Goal: Information Seeking & Learning: Learn about a topic

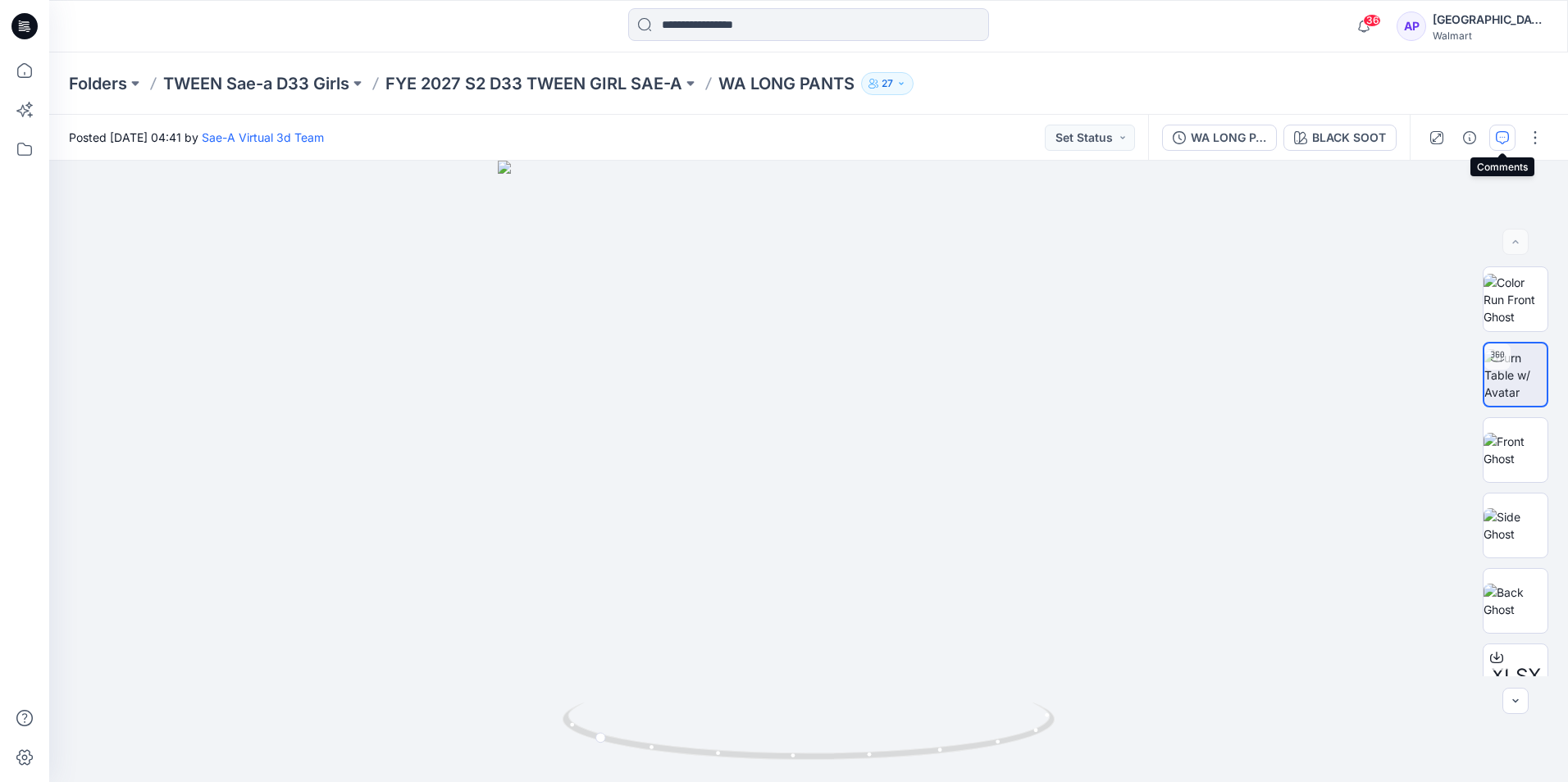
click at [1504, 126] on button "button" at bounding box center [1503, 137] width 27 height 27
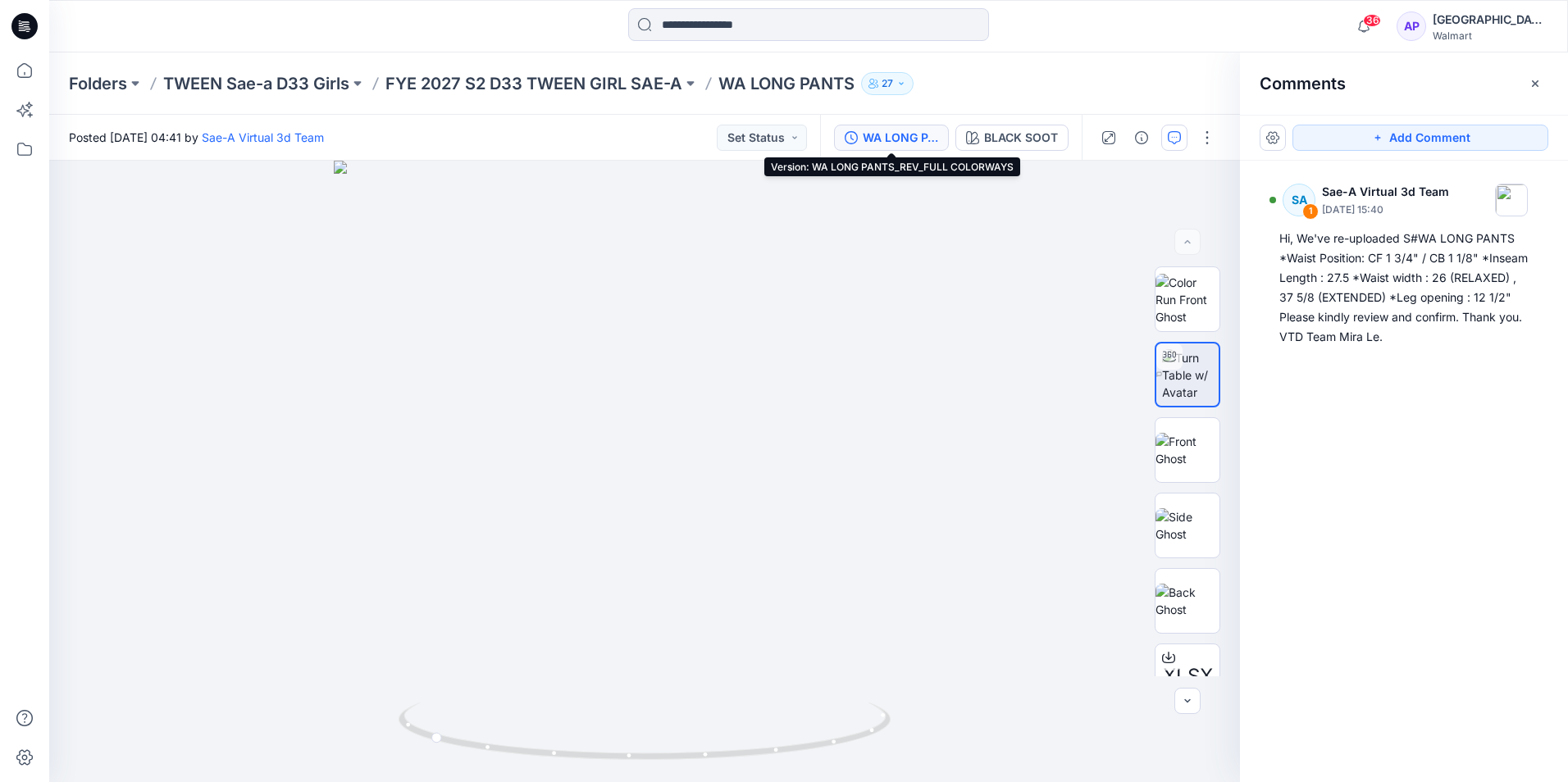
click at [877, 136] on div "WA LONG PANTS_REV_FULL COLORWAYS" at bounding box center [901, 137] width 76 height 18
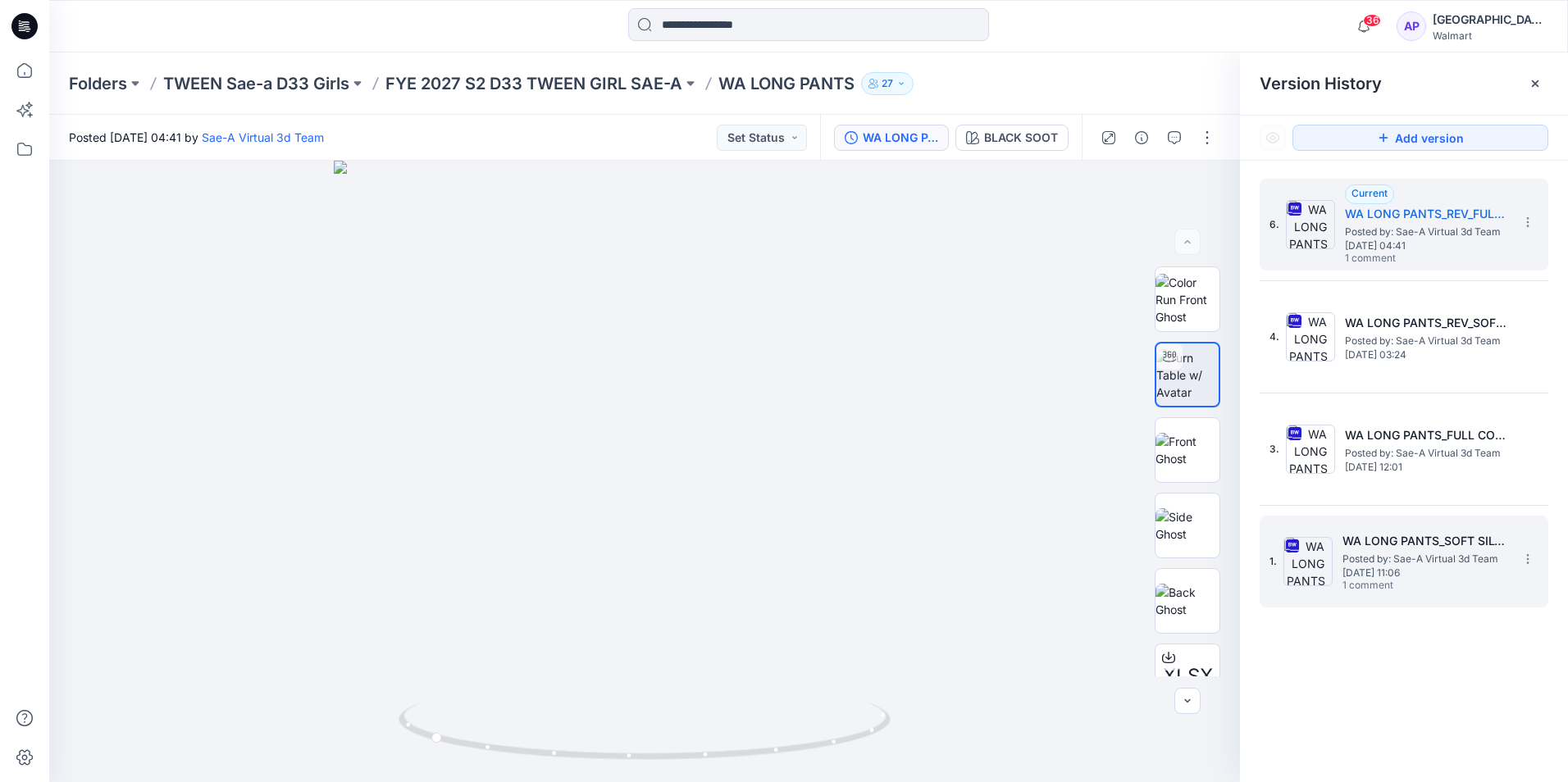
click at [1377, 584] on span "1 comment" at bounding box center [1399, 587] width 115 height 13
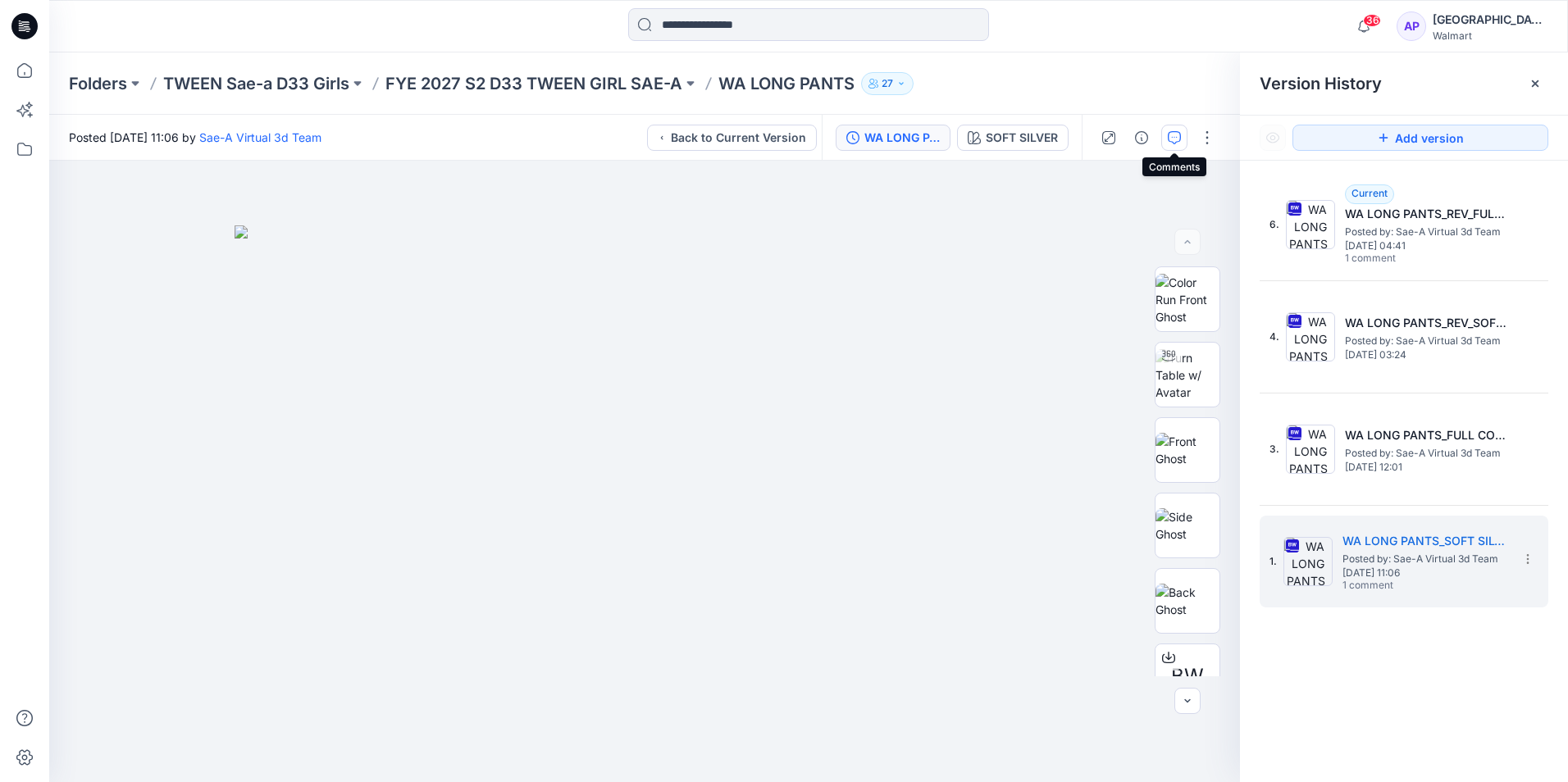
click at [1171, 136] on icon "button" at bounding box center [1175, 137] width 13 height 13
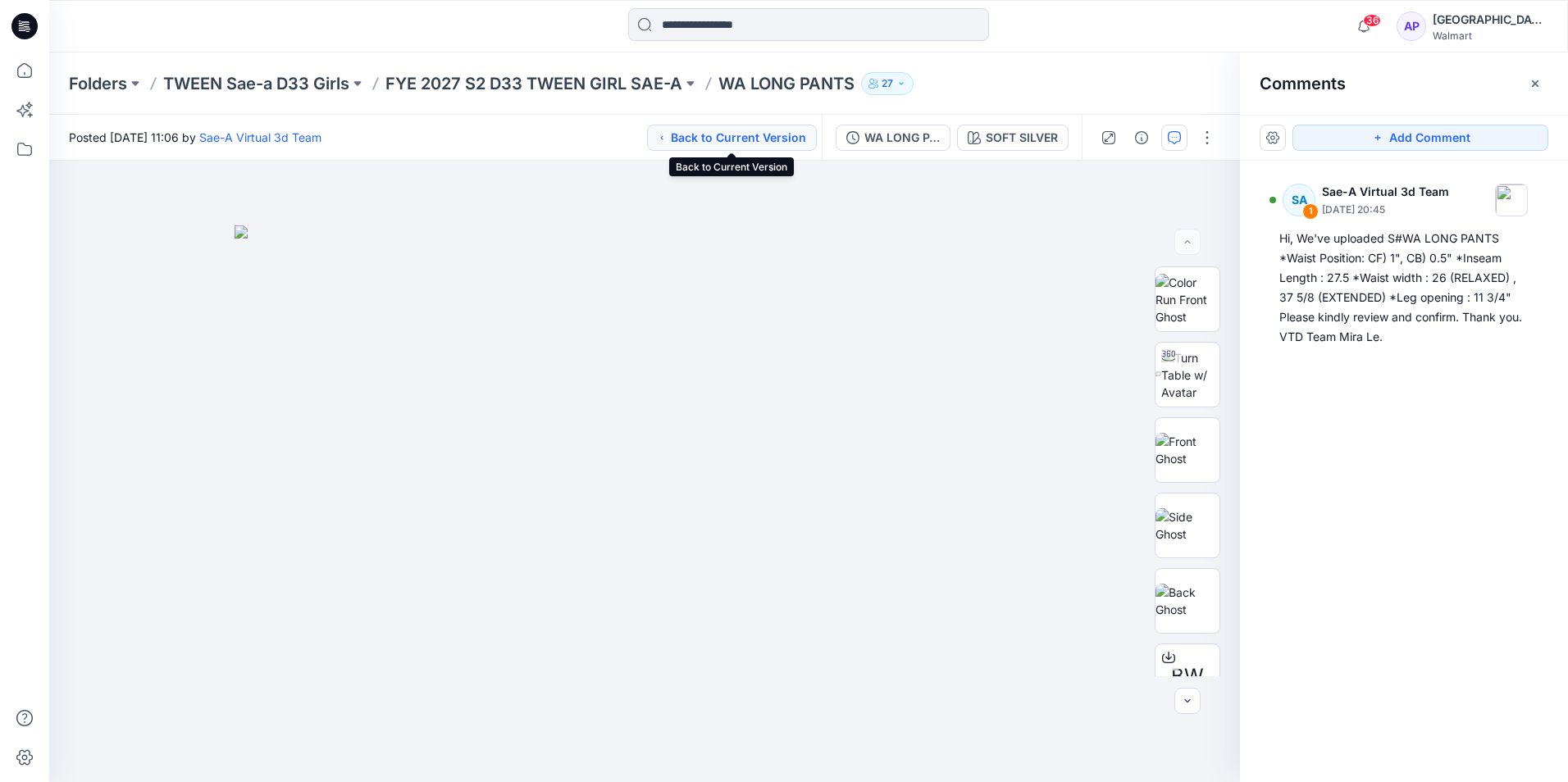
click at [746, 149] on button "Back to Current Version" at bounding box center [732, 137] width 170 height 27
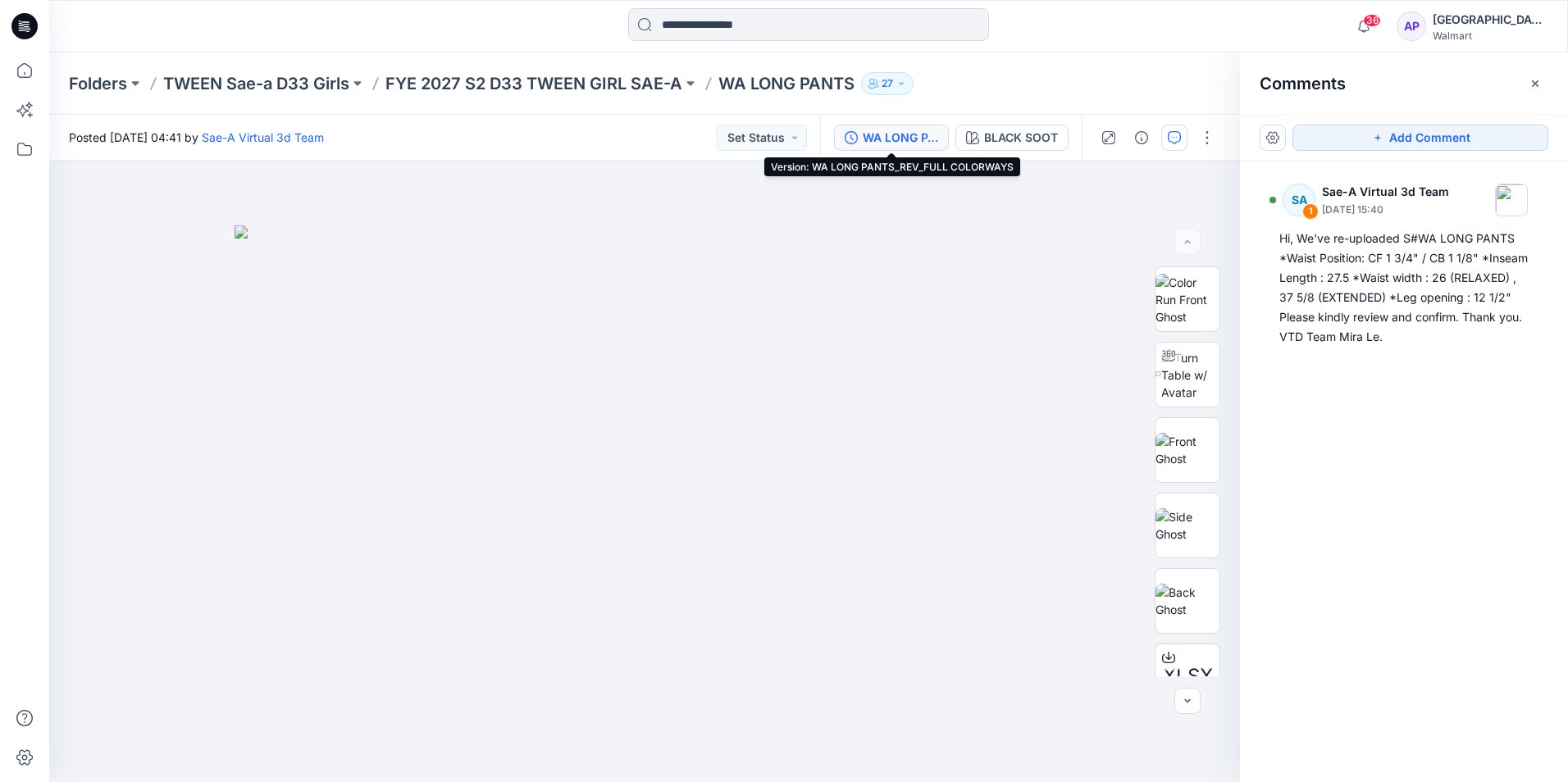
click at [912, 136] on div "WA LONG PANTS_REV_FULL COLORWAYS" at bounding box center [901, 137] width 76 height 18
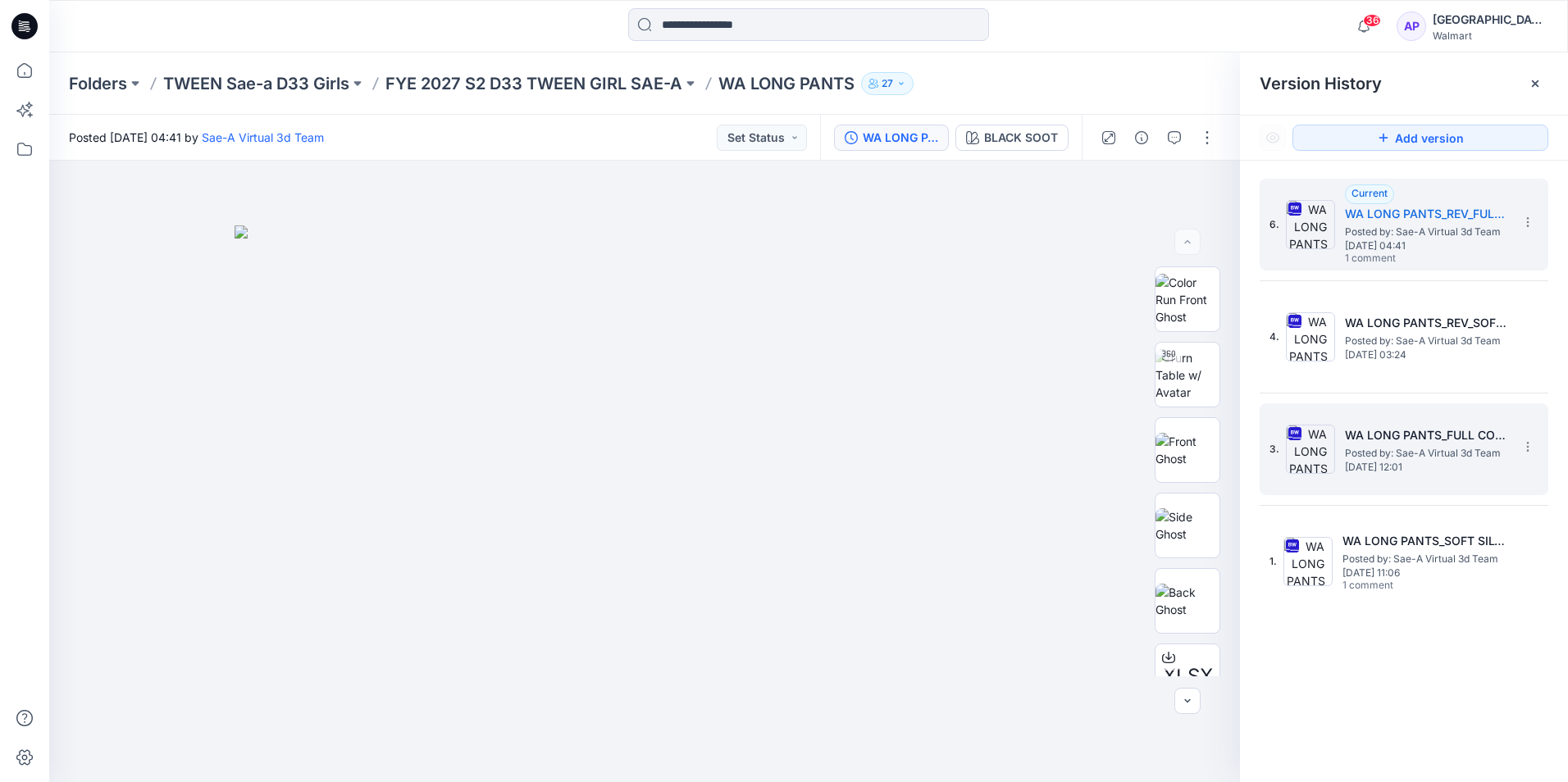
click at [1466, 454] on span "Posted by: Sae-A Virtual 3d Team" at bounding box center [1427, 453] width 164 height 16
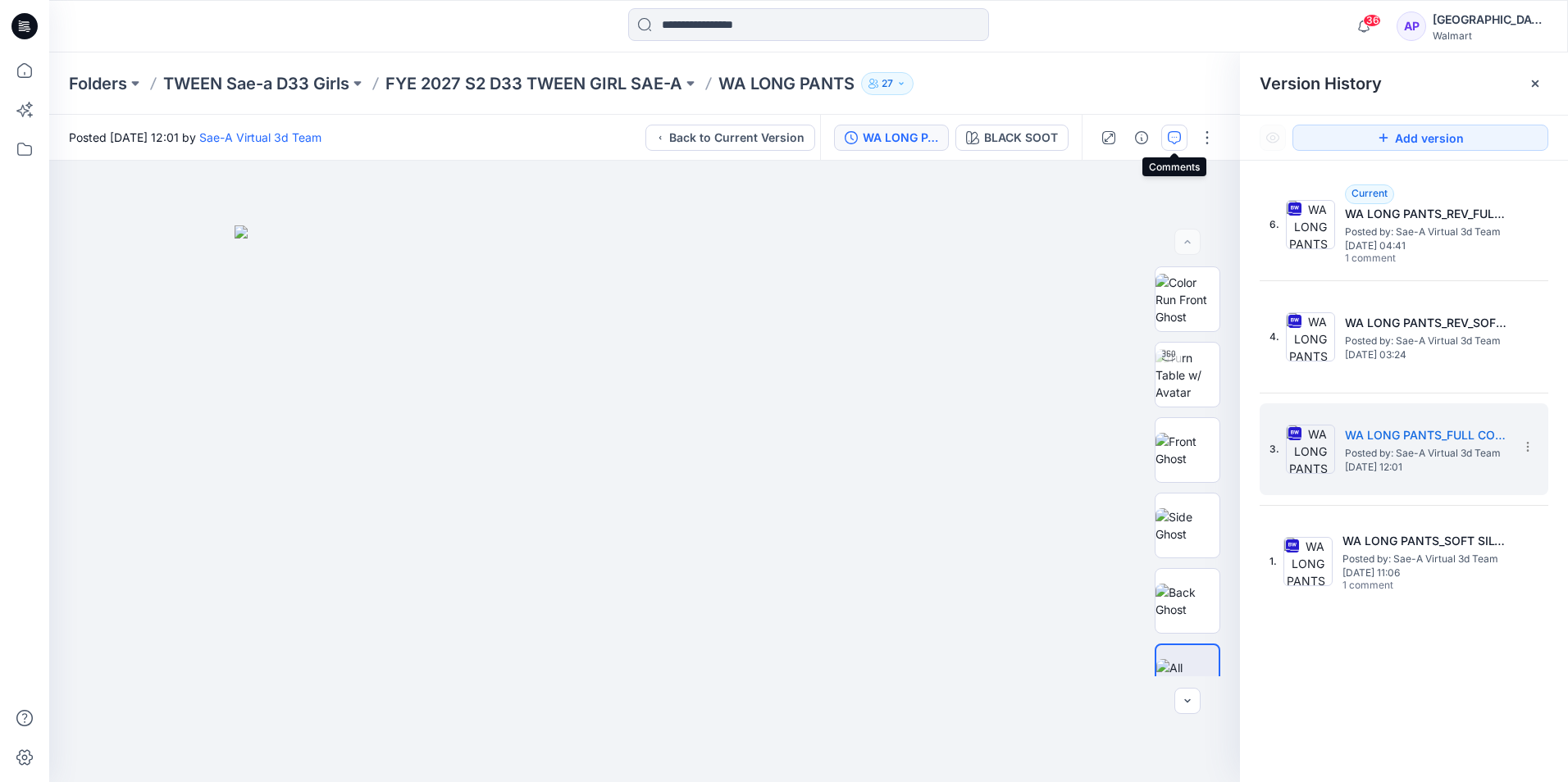
click at [1182, 134] on button "button" at bounding box center [1175, 137] width 27 height 27
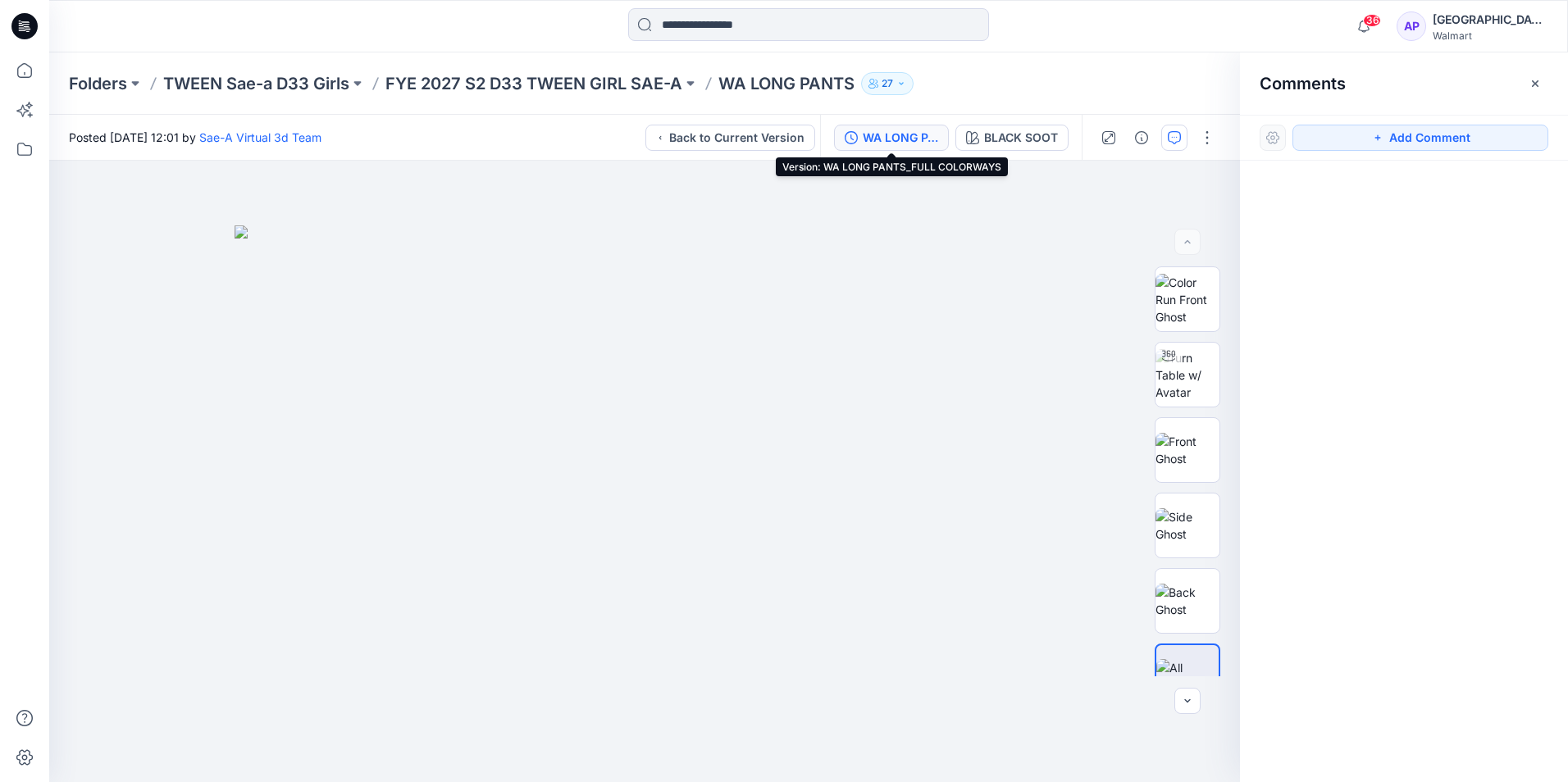
click at [924, 139] on div "WA LONG PANTS_FULL COLORWAYS" at bounding box center [901, 137] width 76 height 18
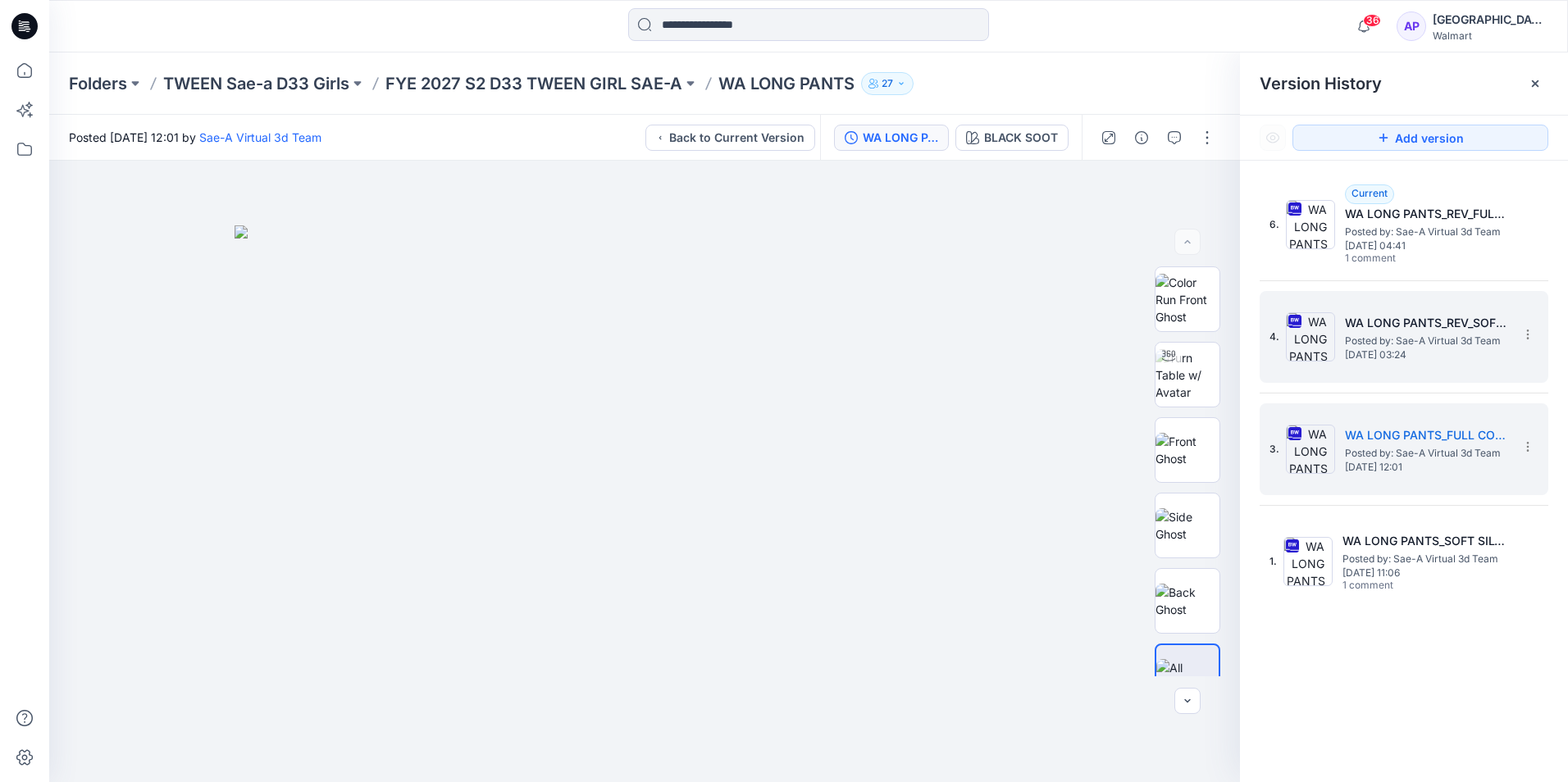
click at [1347, 343] on span "Posted by: Sae-A Virtual 3d Team" at bounding box center [1427, 340] width 164 height 16
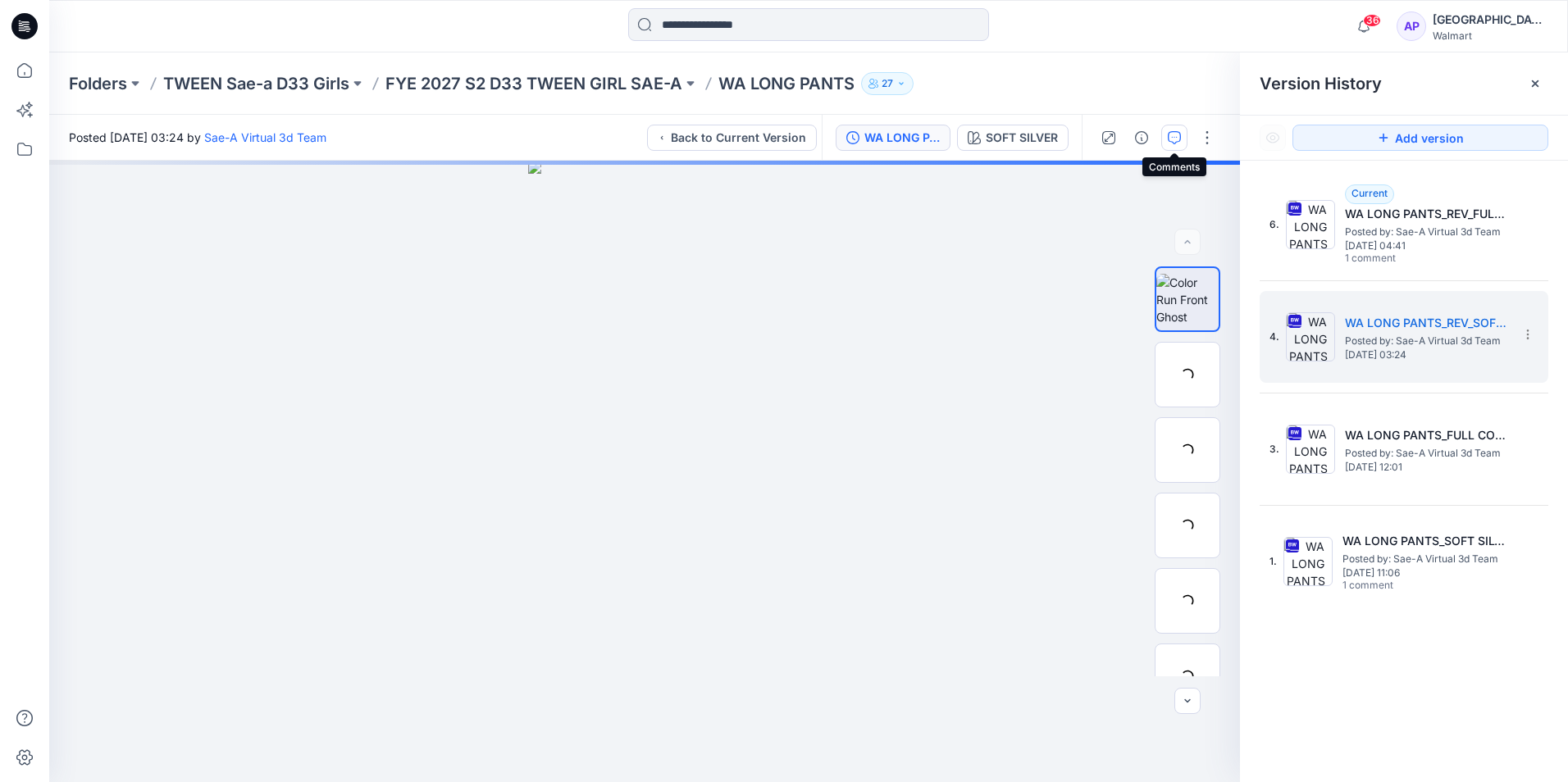
click at [1173, 139] on icon "button" at bounding box center [1175, 137] width 13 height 13
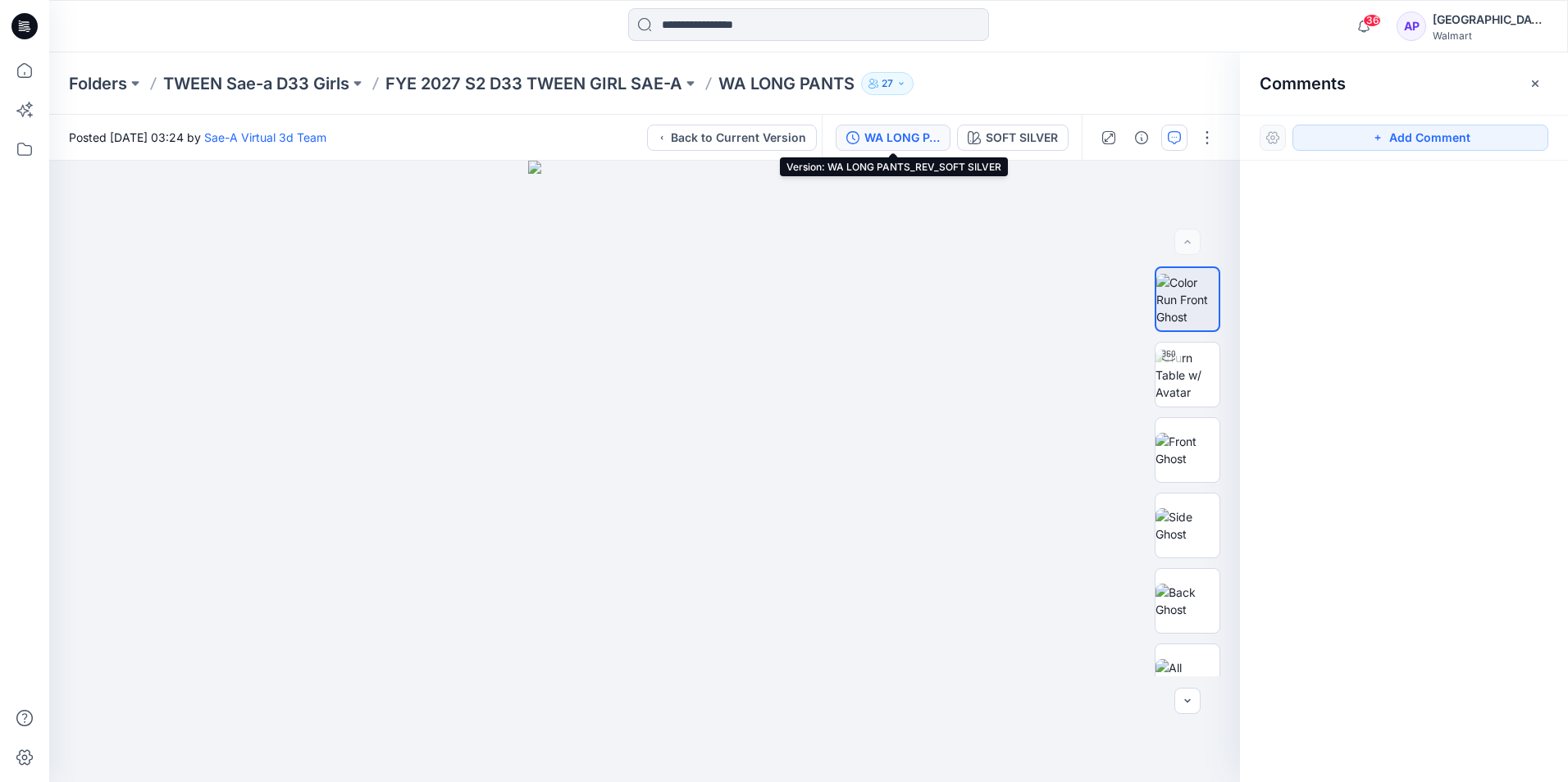
click at [898, 131] on div "WA LONG PANTS_REV_SOFT SILVER" at bounding box center [903, 137] width 76 height 18
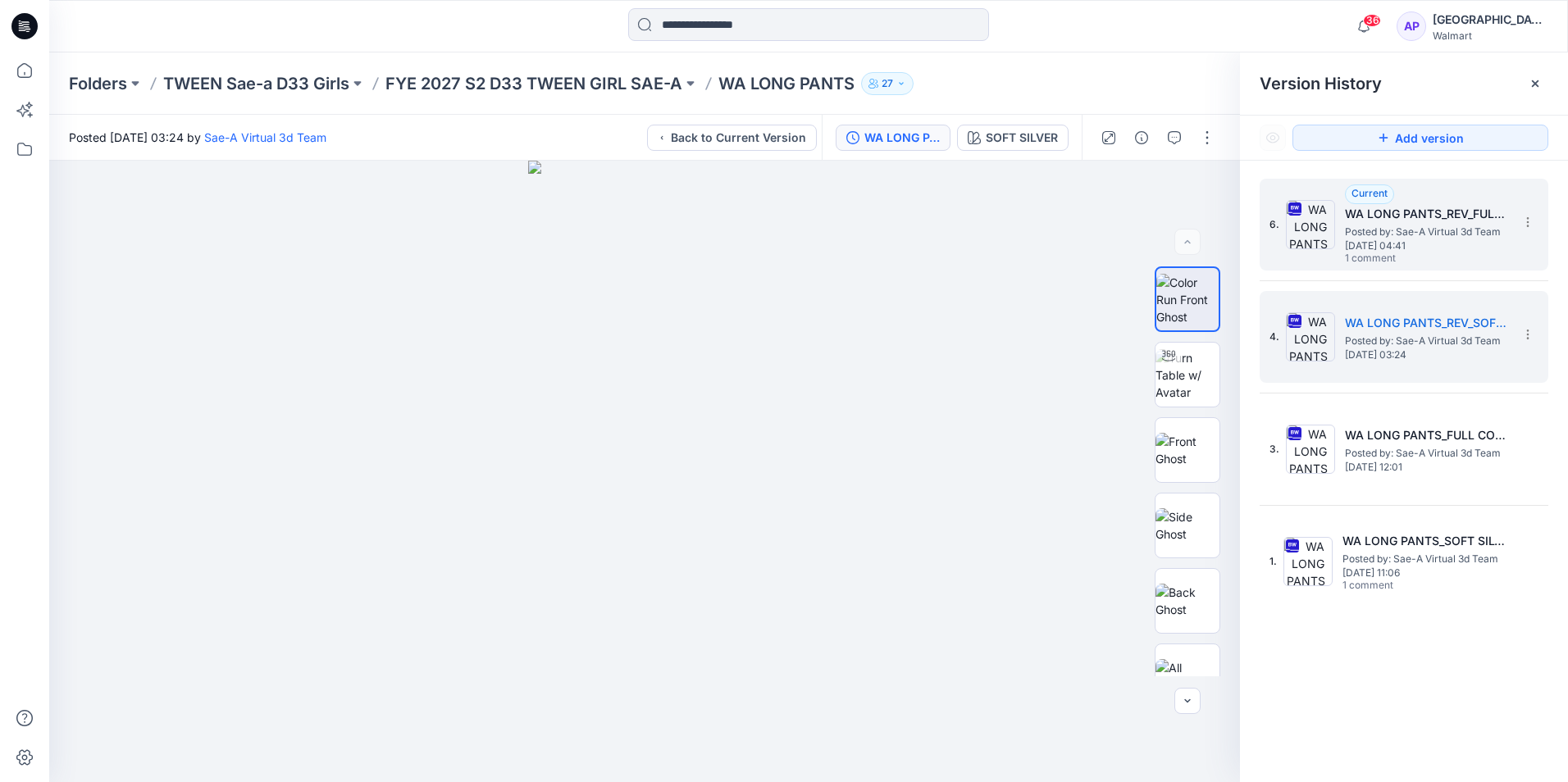
click at [1407, 216] on h5 "WA LONG PANTS_REV_FULL COLORWAYS" at bounding box center [1427, 213] width 164 height 20
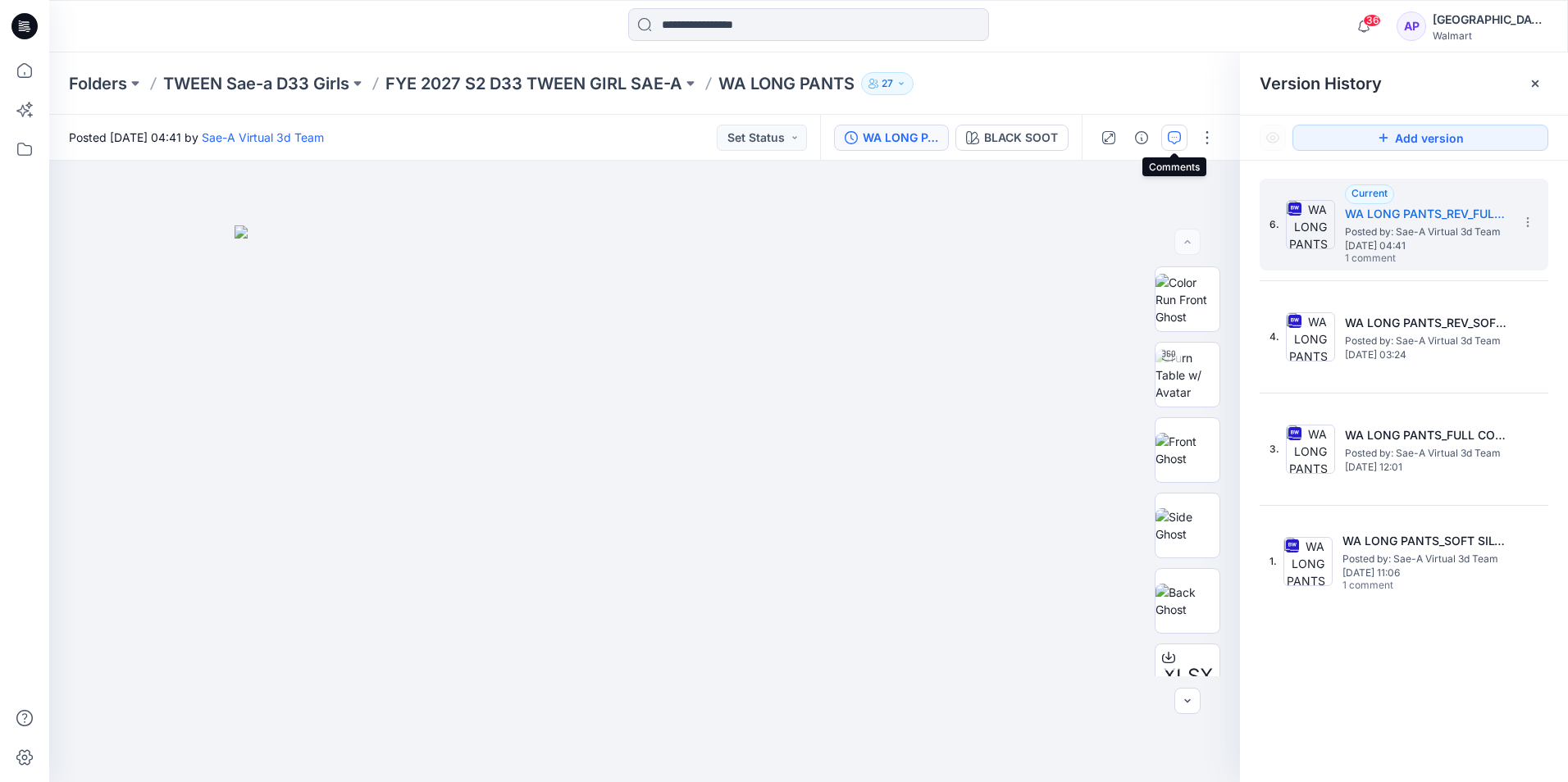
click at [1168, 134] on icon "button" at bounding box center [1175, 137] width 13 height 13
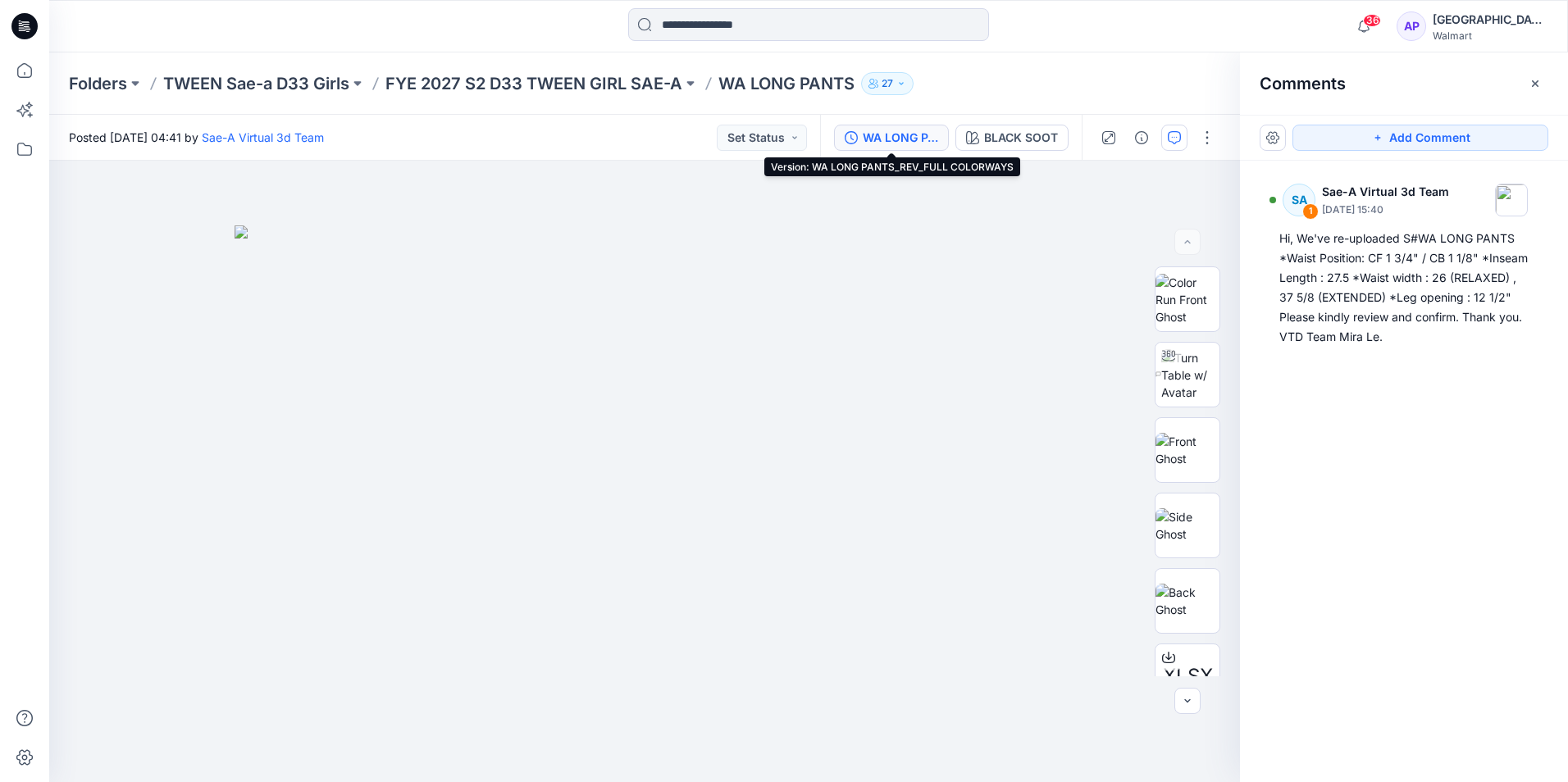
click at [872, 136] on div "WA LONG PANTS_REV_FULL COLORWAYS" at bounding box center [901, 137] width 76 height 18
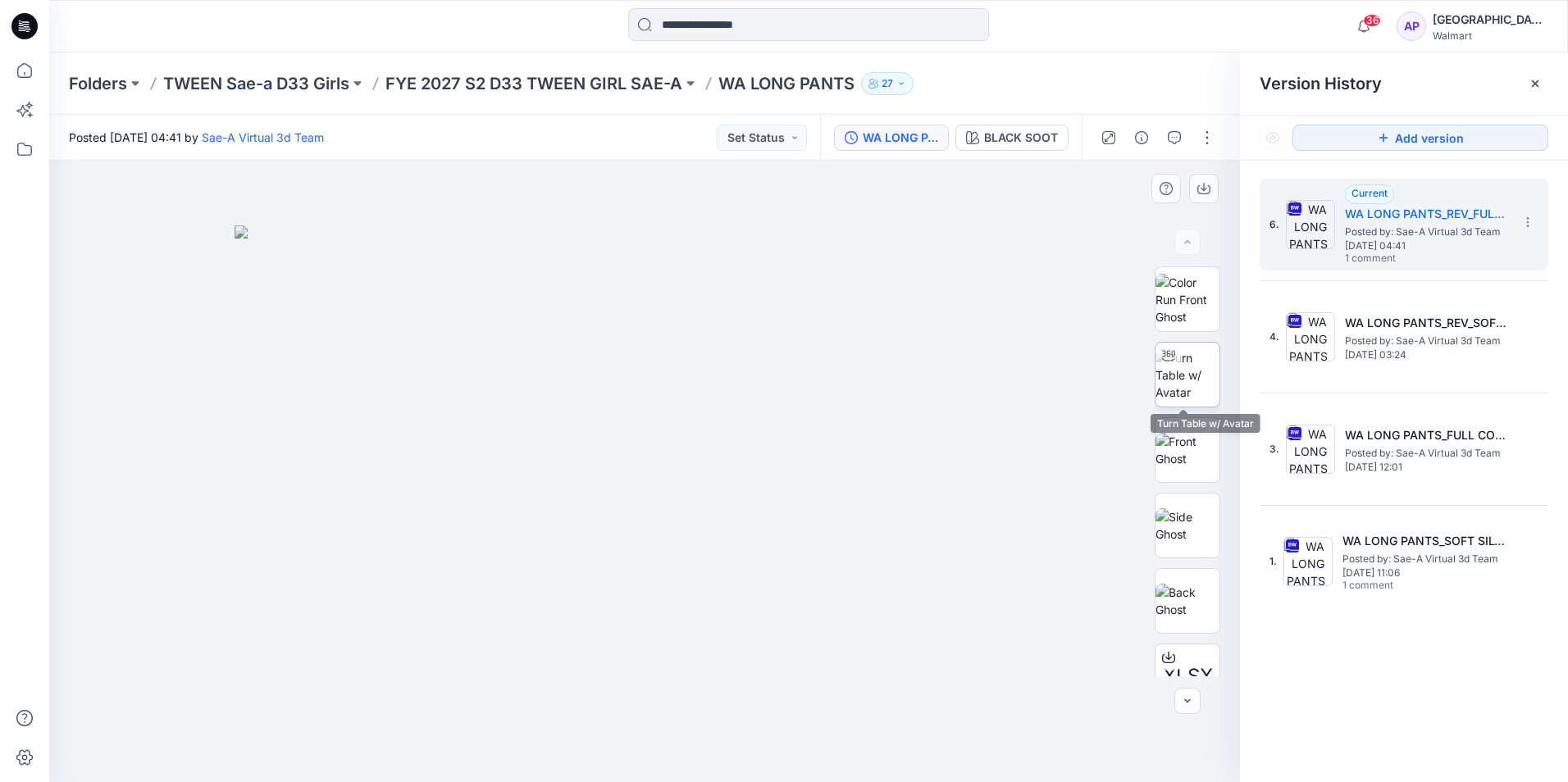
click at [1188, 391] on img at bounding box center [1187, 375] width 64 height 52
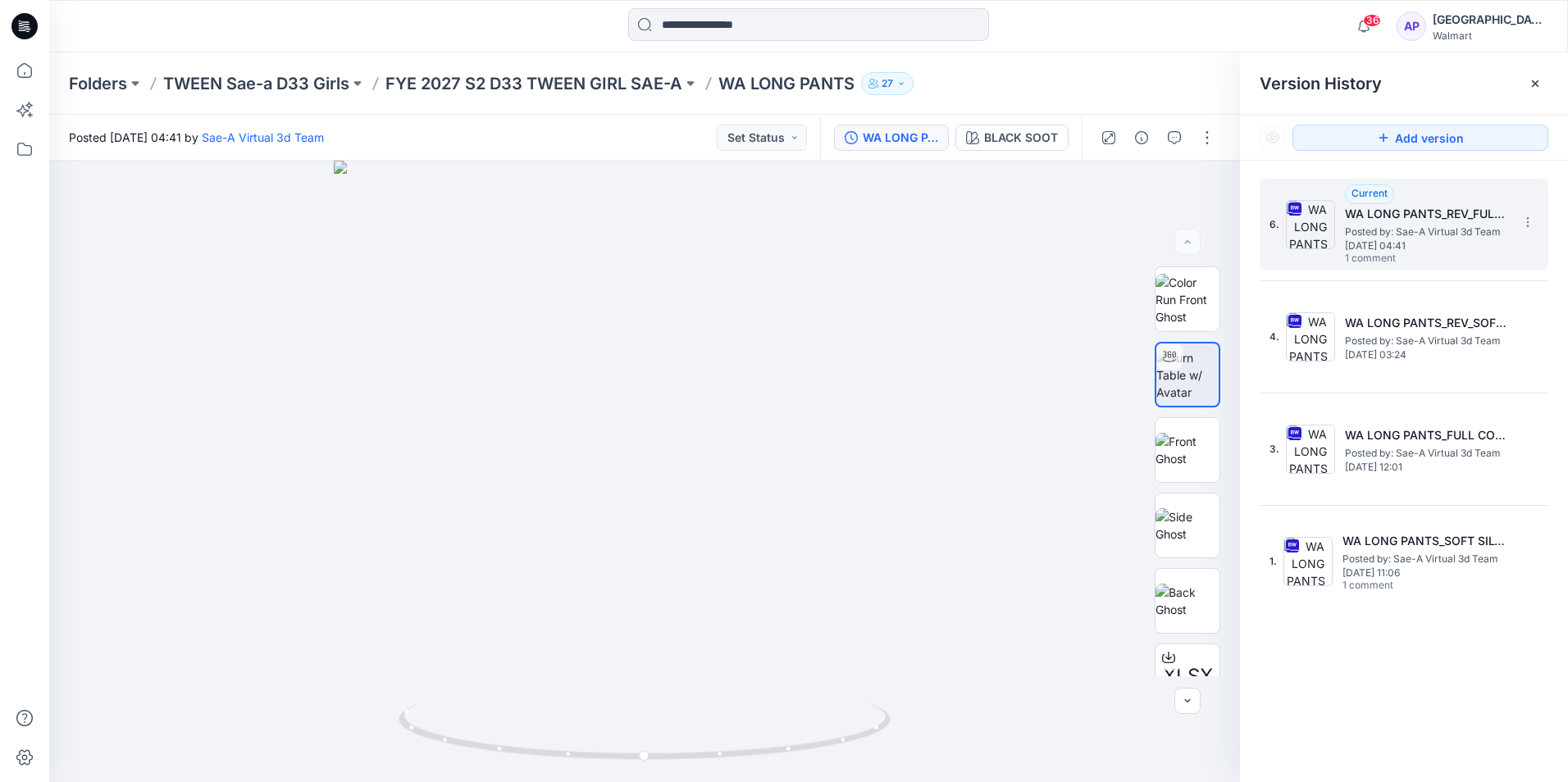
click at [1395, 240] on span "[DATE] 04:41" at bounding box center [1427, 246] width 164 height 11
